Goal: Transaction & Acquisition: Purchase product/service

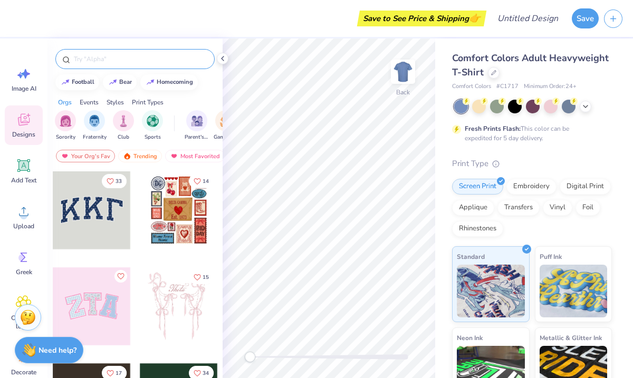
click at [174, 58] on input "text" at bounding box center [140, 59] width 135 height 11
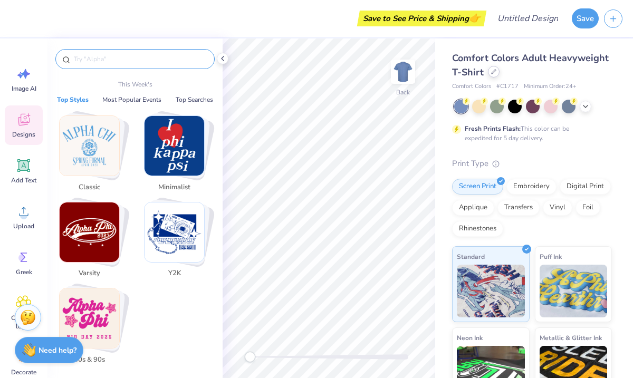
click at [495, 72] on div at bounding box center [494, 72] width 12 height 12
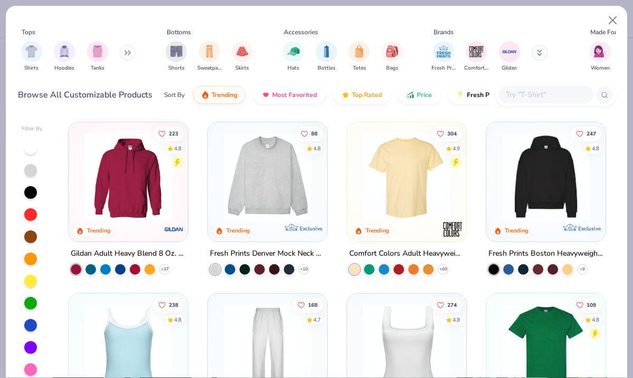
click at [524, 186] on img at bounding box center [546, 177] width 98 height 88
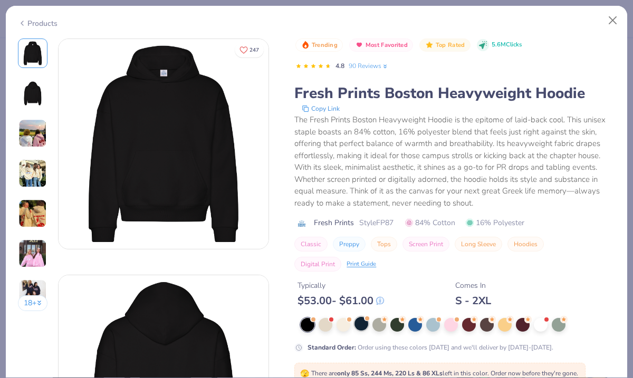
click at [368, 322] on div at bounding box center [361, 324] width 14 height 14
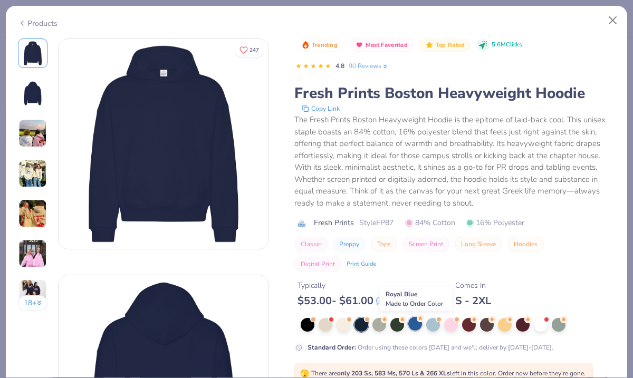
click at [419, 325] on div at bounding box center [415, 324] width 14 height 14
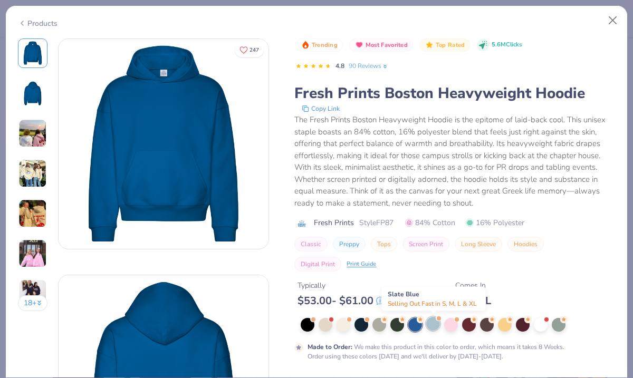
click at [434, 322] on div at bounding box center [433, 324] width 14 height 14
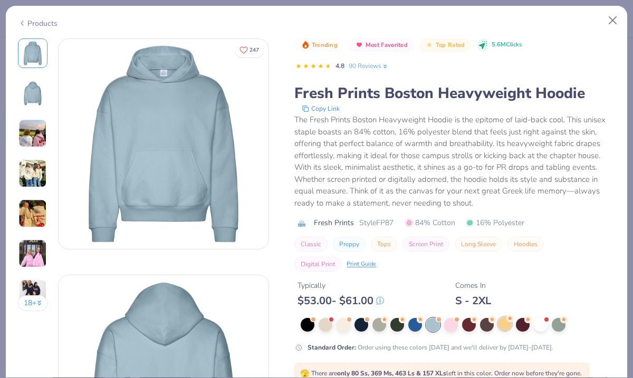
click at [509, 323] on div at bounding box center [505, 324] width 14 height 14
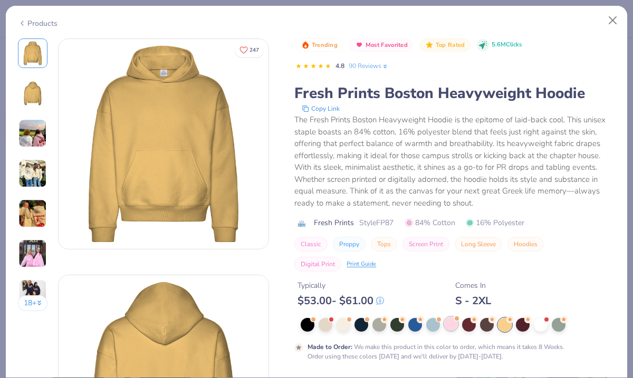
click at [452, 323] on div at bounding box center [451, 324] width 14 height 14
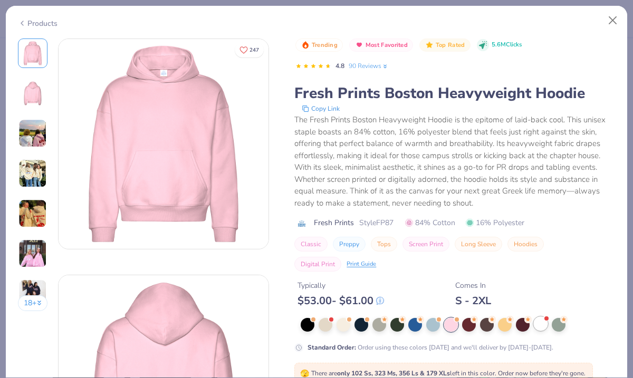
click at [543, 327] on div at bounding box center [541, 324] width 14 height 14
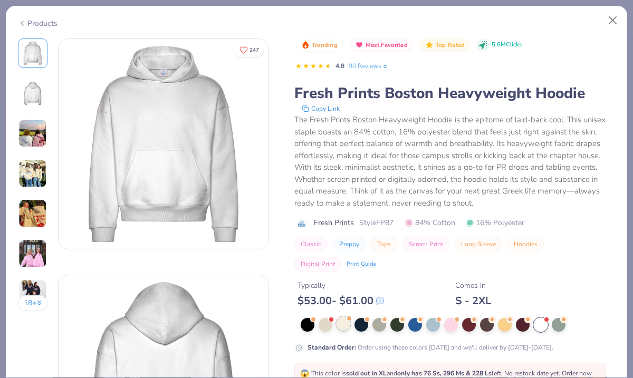
click at [347, 323] on div at bounding box center [344, 324] width 14 height 14
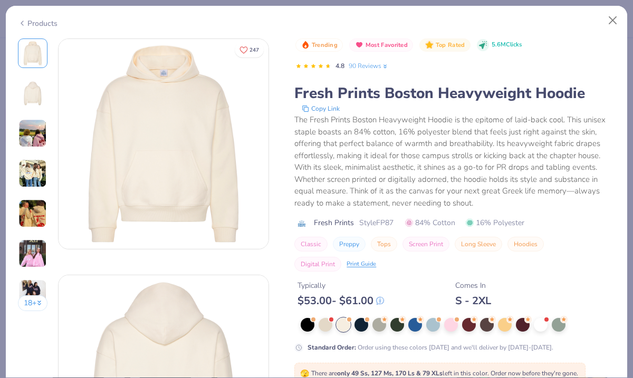
click at [28, 17] on div "Products" at bounding box center [316, 19] width 621 height 27
click at [25, 17] on icon at bounding box center [22, 23] width 8 height 13
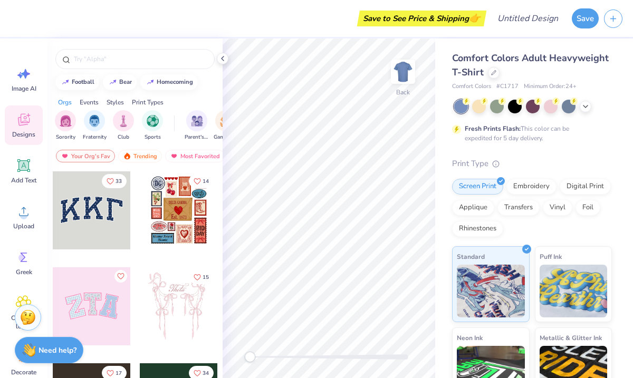
click at [495, 54] on span "Comfort Colors Adult Heavyweight T-Shirt" at bounding box center [530, 65] width 157 height 27
click at [494, 70] on icon at bounding box center [493, 71] width 5 height 5
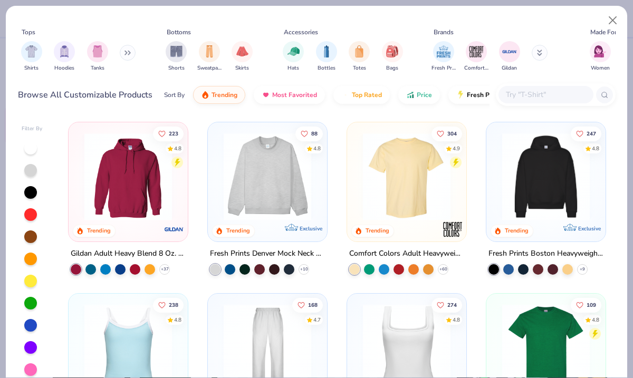
click at [509, 167] on img at bounding box center [546, 177] width 98 height 88
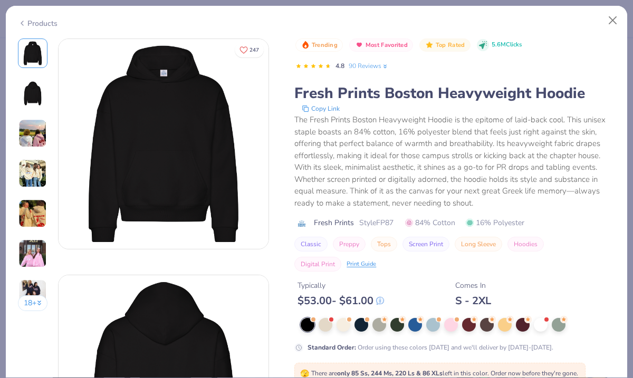
click at [357, 240] on button "Preppy" at bounding box center [349, 244] width 33 height 15
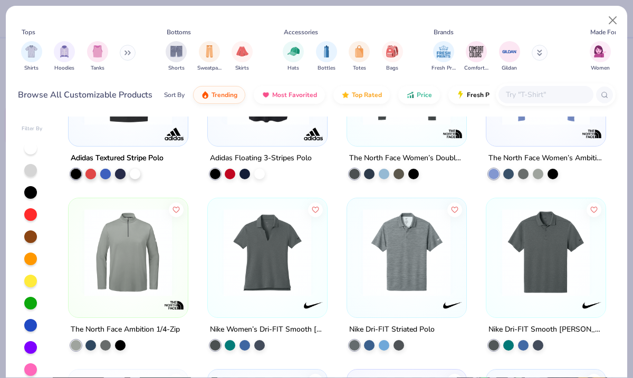
scroll to position [1170, 0]
